Goal: Information Seeking & Learning: Learn about a topic

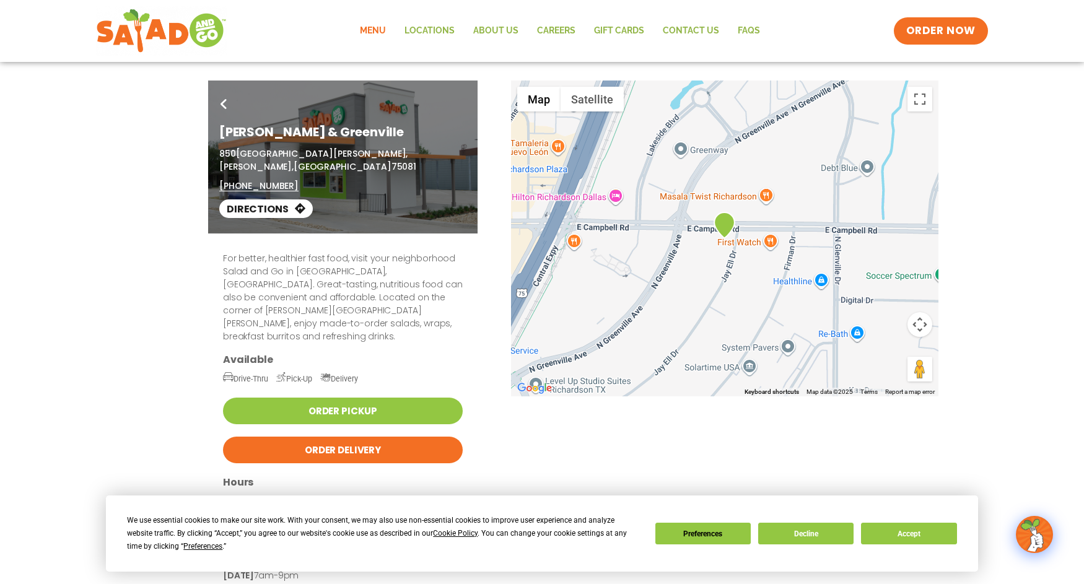
click at [378, 24] on link "Menu" at bounding box center [373, 31] width 45 height 28
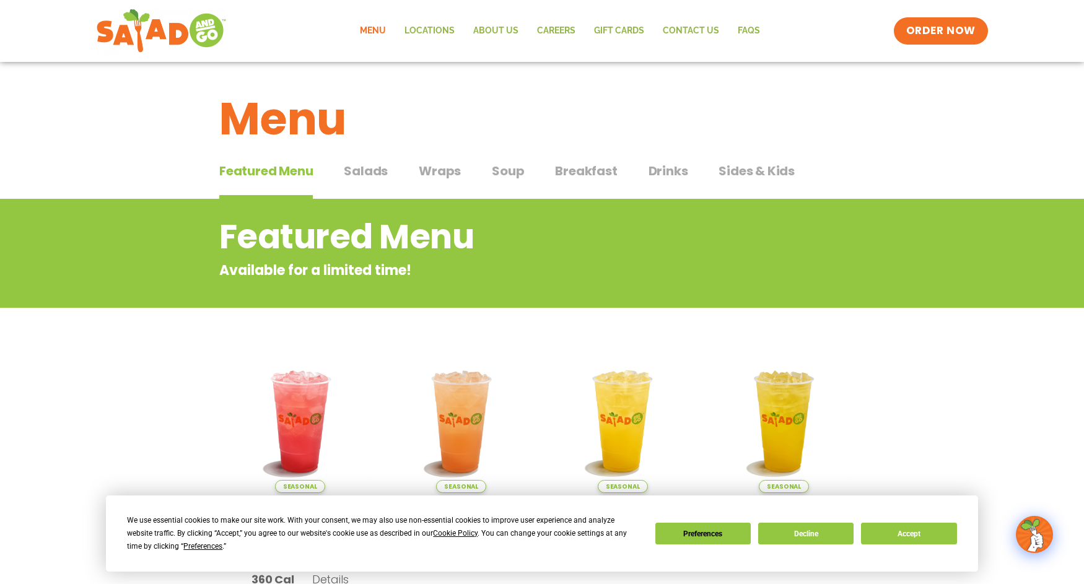
click at [587, 168] on span "Breakfast" at bounding box center [586, 171] width 62 height 19
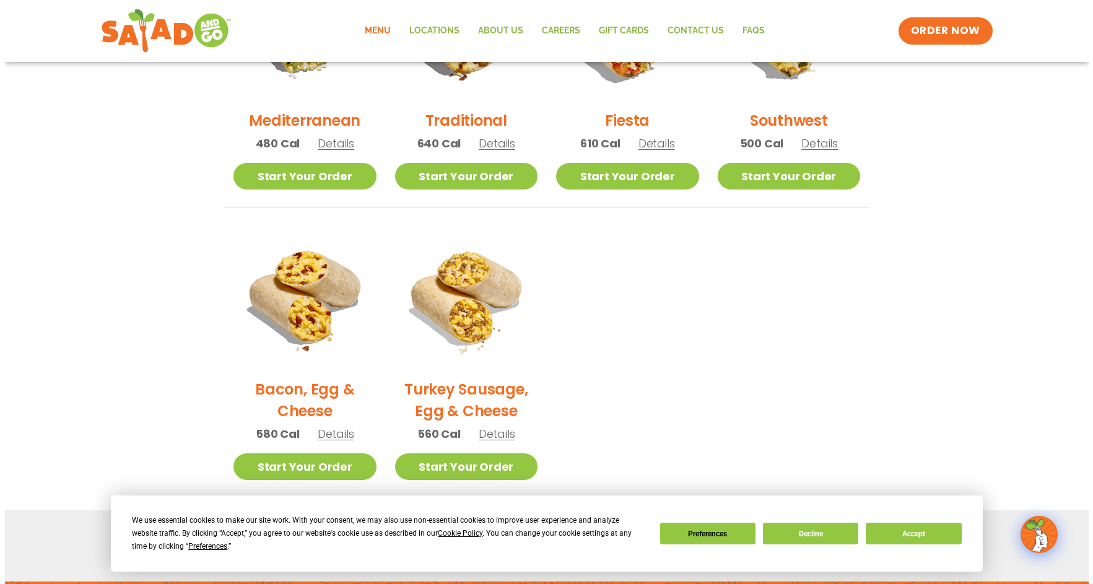
scroll to position [372, 0]
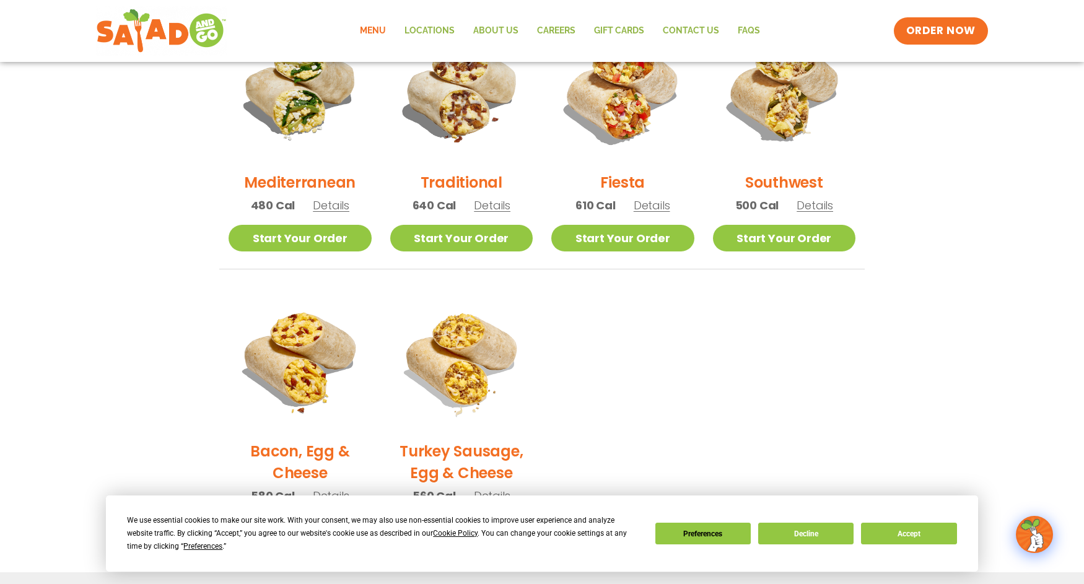
click at [653, 206] on span "Details" at bounding box center [652, 205] width 37 height 15
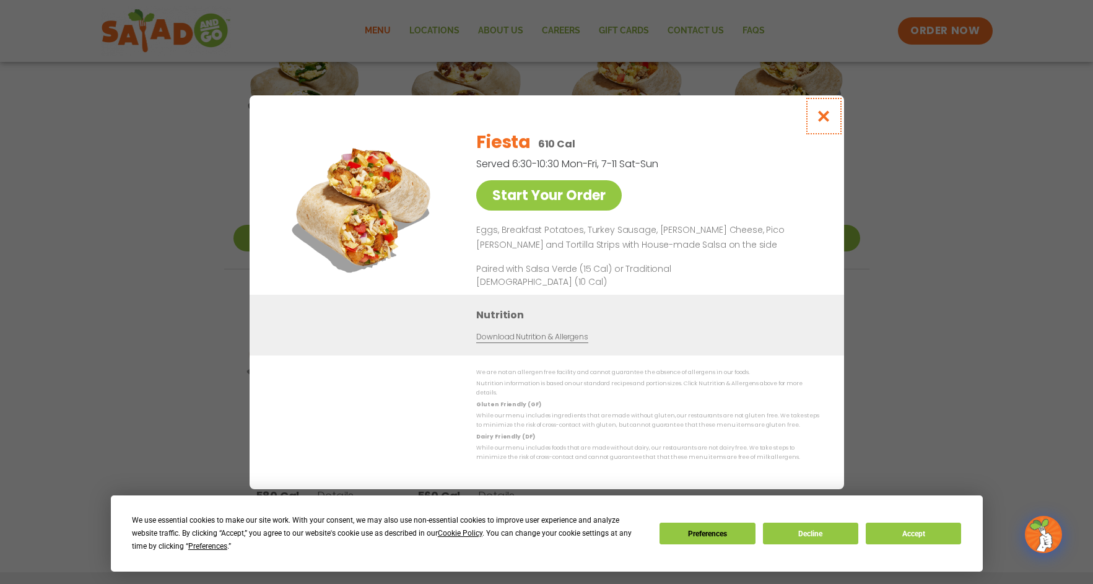
click at [828, 120] on icon "Close modal" at bounding box center [823, 116] width 15 height 13
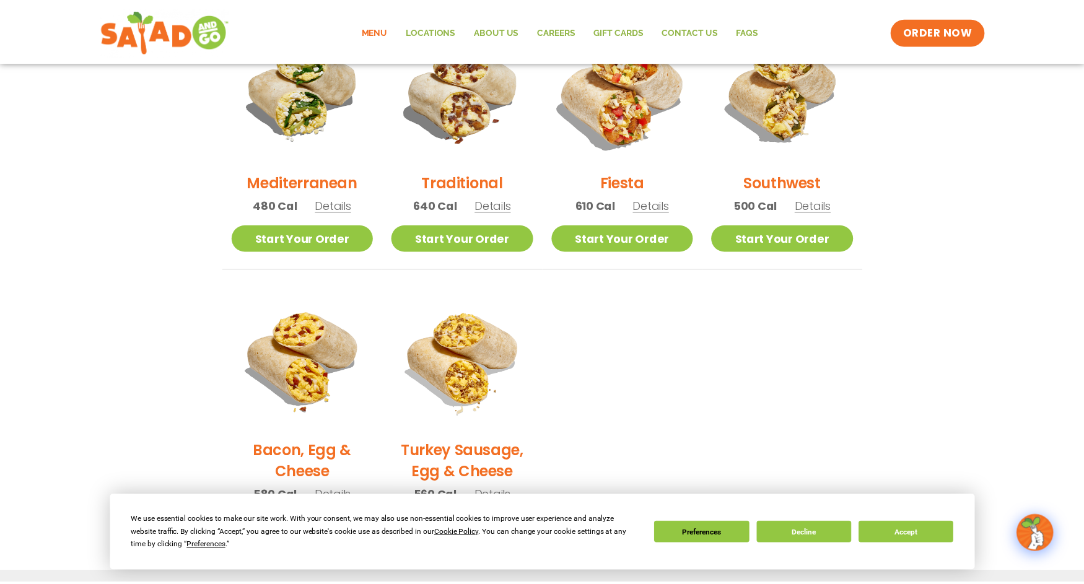
scroll to position [347, 0]
